Goal: Information Seeking & Learning: Learn about a topic

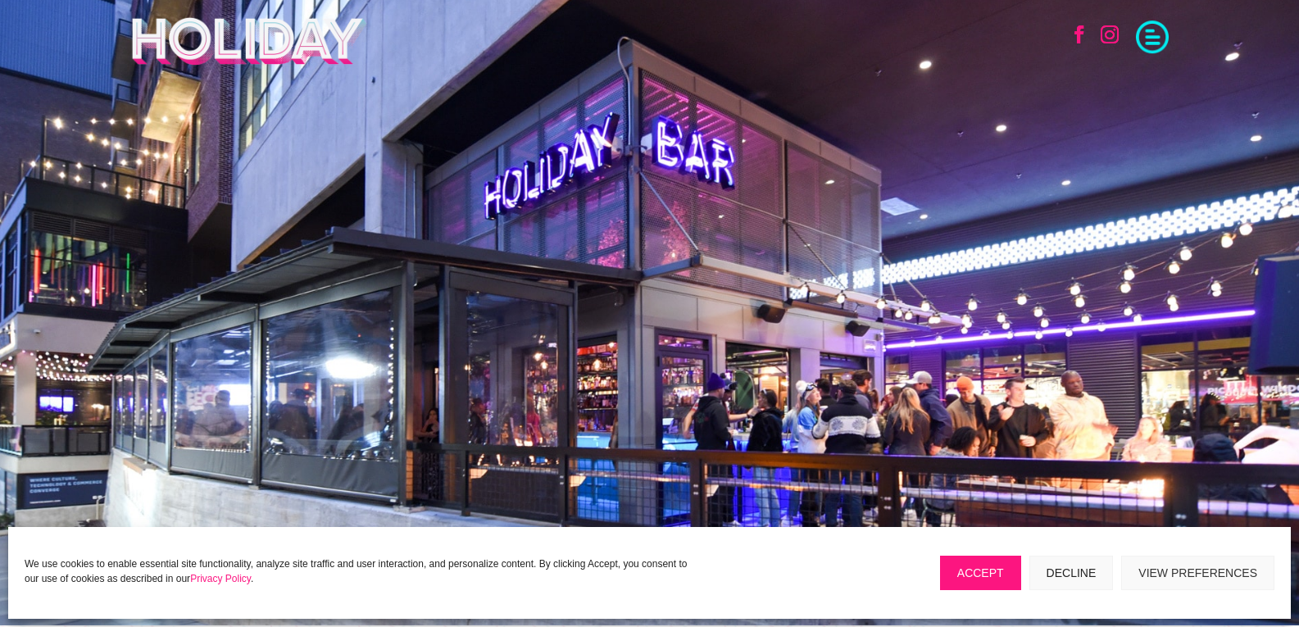
click at [1081, 577] on button "Decline" at bounding box center [1072, 573] width 84 height 34
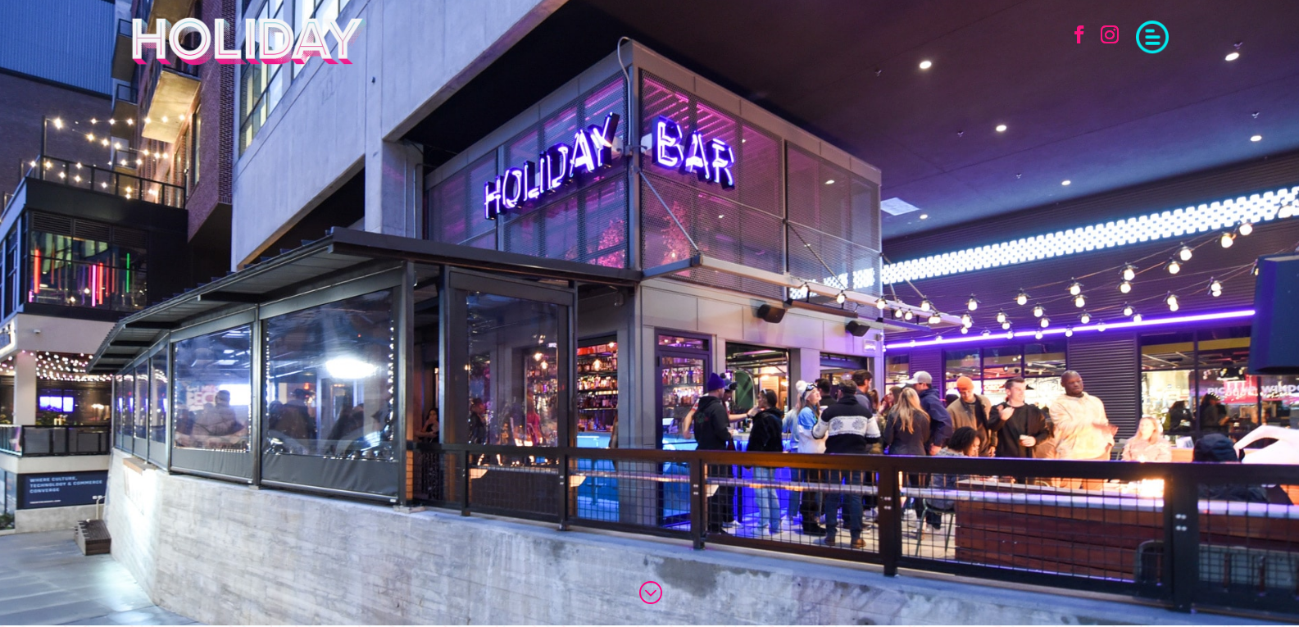
click at [1142, 43] on span at bounding box center [1152, 35] width 33 height 33
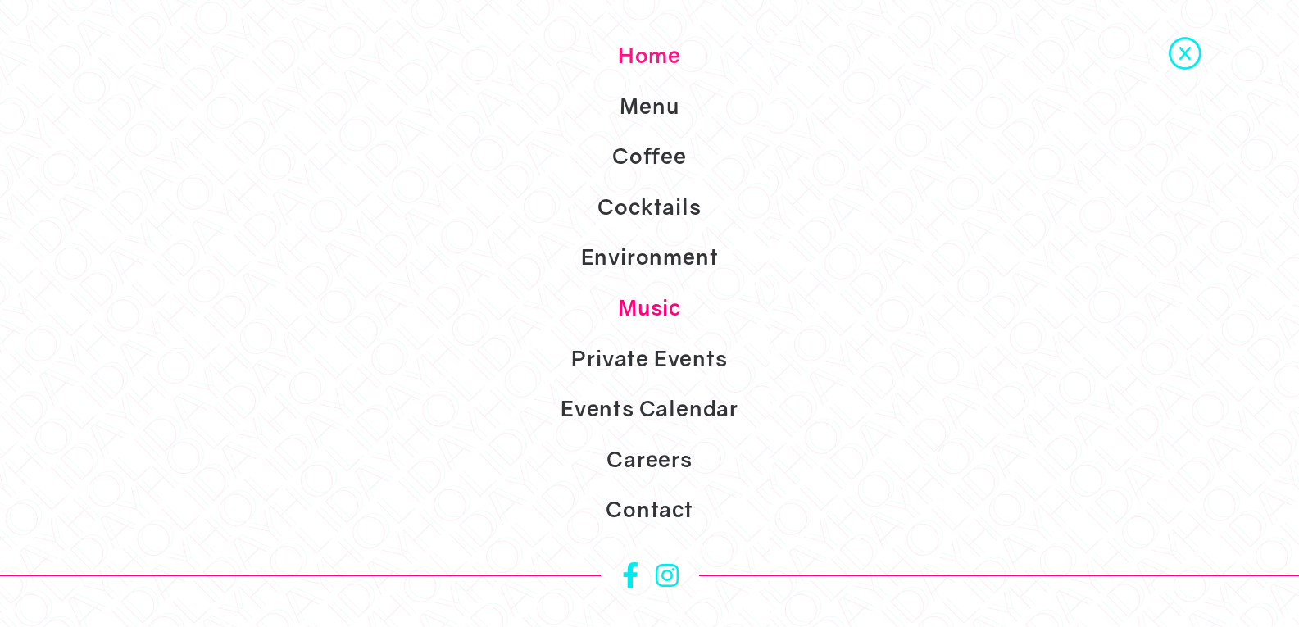
scroll to position [82, 0]
click at [677, 411] on link "Events Calendar" at bounding box center [649, 409] width 1299 height 51
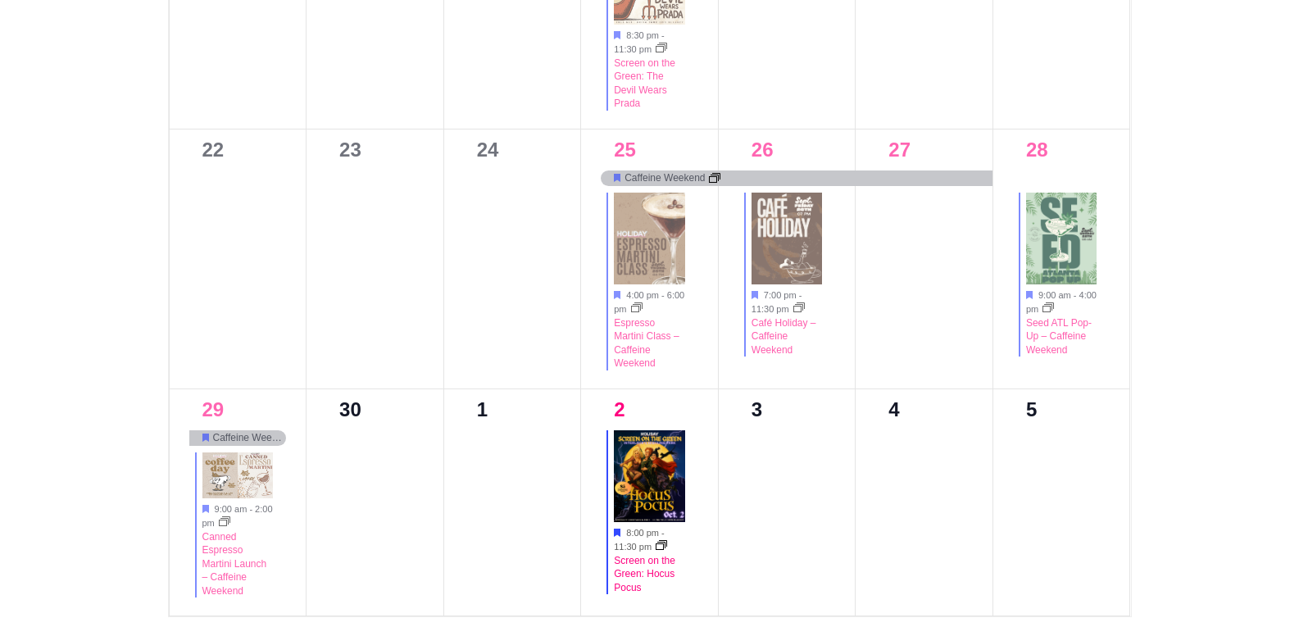
scroll to position [1394, 0]
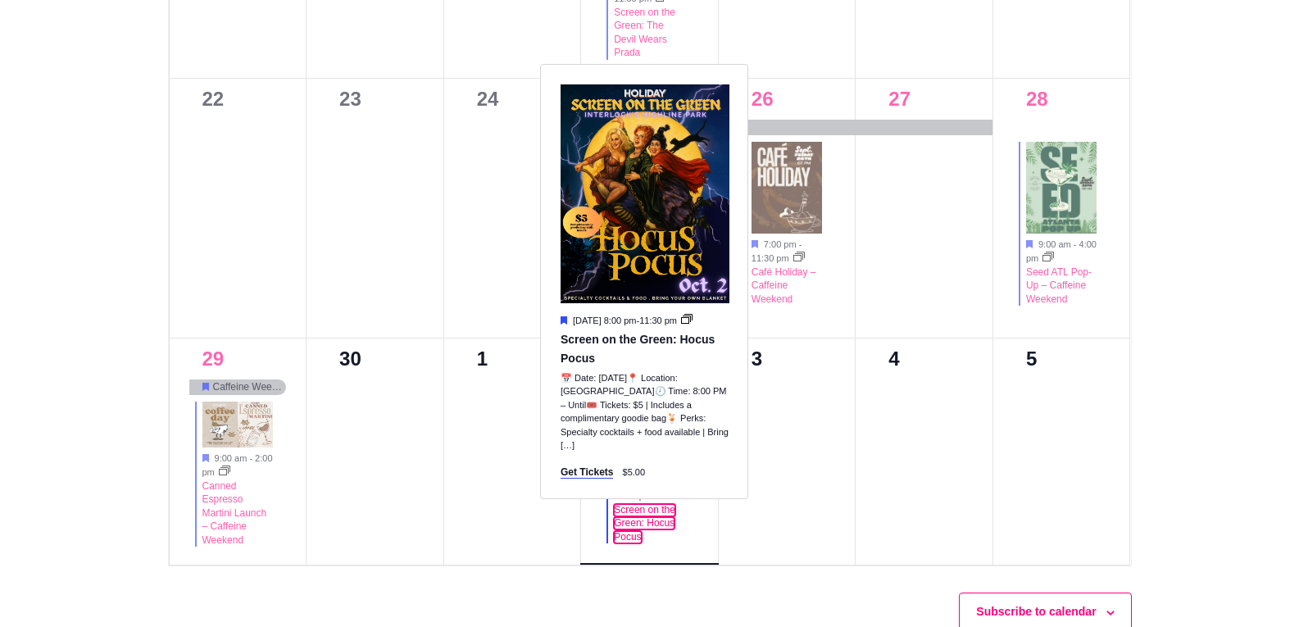
click at [638, 521] on link "Screen on the Green: Hocus Pocus" at bounding box center [644, 523] width 61 height 39
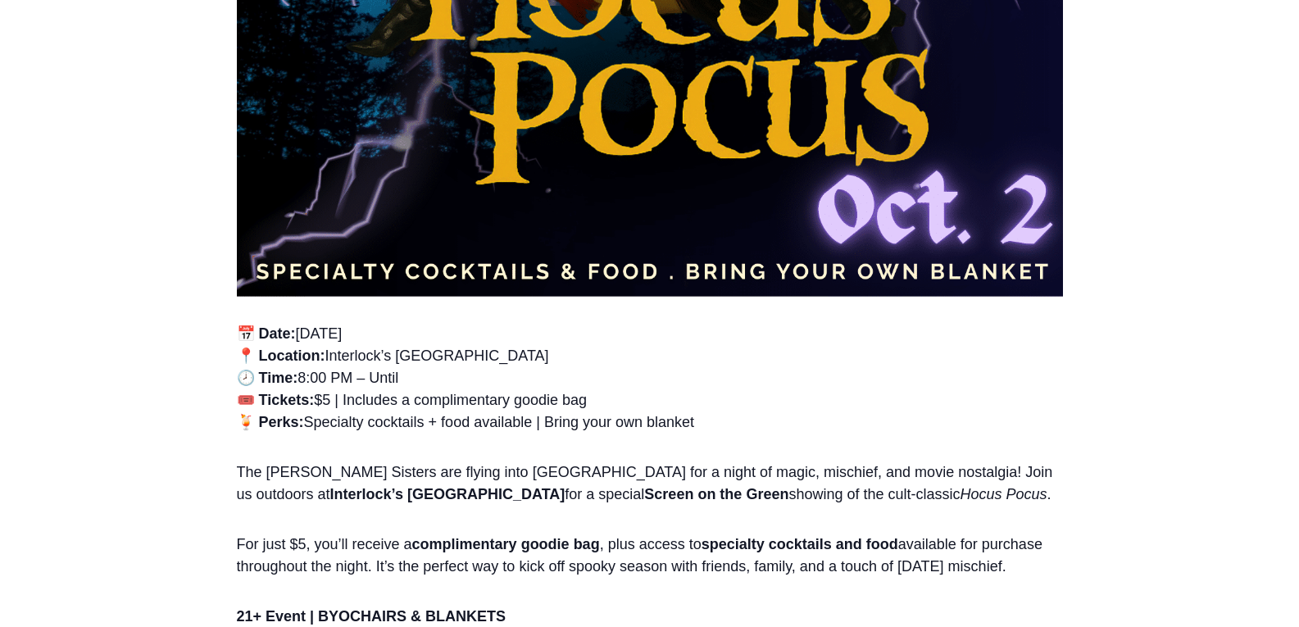
scroll to position [1148, 0]
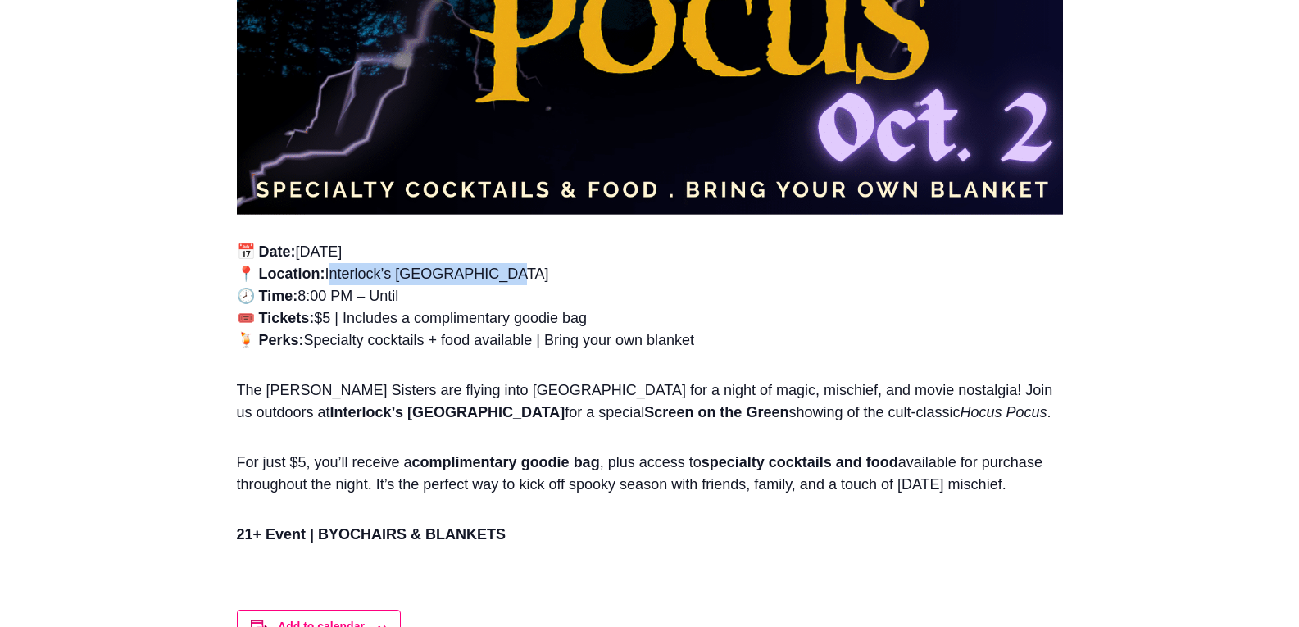
drag, startPoint x: 496, startPoint y: 271, endPoint x: 331, endPoint y: 276, distance: 164.9
click at [331, 276] on p "📅 Date: [DATE] 📍 Location: [GEOGRAPHIC_DATA] 🕗 Time: 8:00 PM – Until 🎟️ Tickets…" at bounding box center [650, 303] width 826 height 125
copy p "Interlock’s [GEOGRAPHIC_DATA]"
